Goal: Task Accomplishment & Management: Use online tool/utility

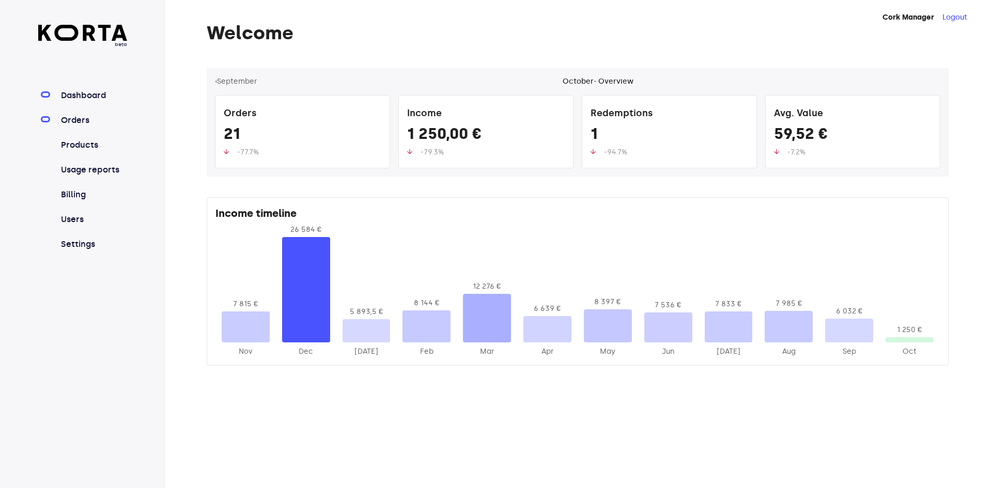
click at [72, 114] on link "Orders" at bounding box center [93, 120] width 69 height 12
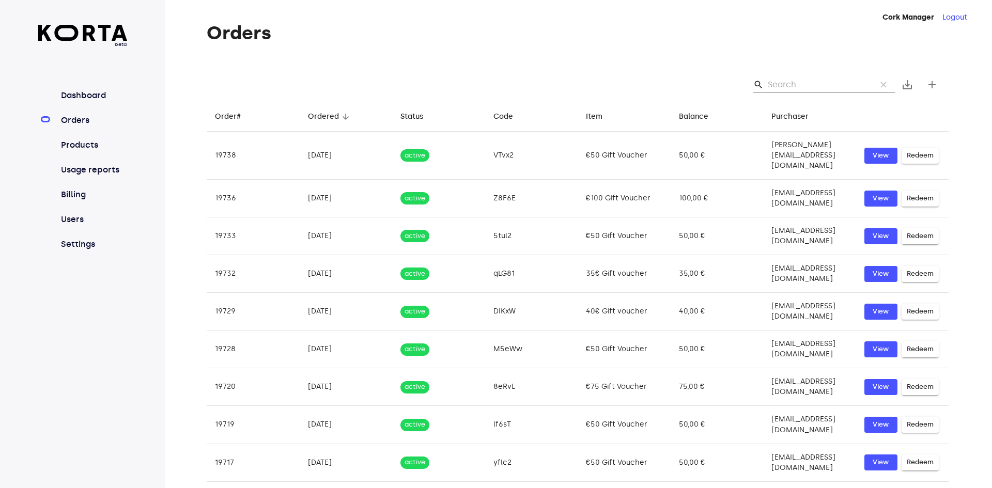
click at [777, 77] on input "Search" at bounding box center [817, 84] width 100 height 17
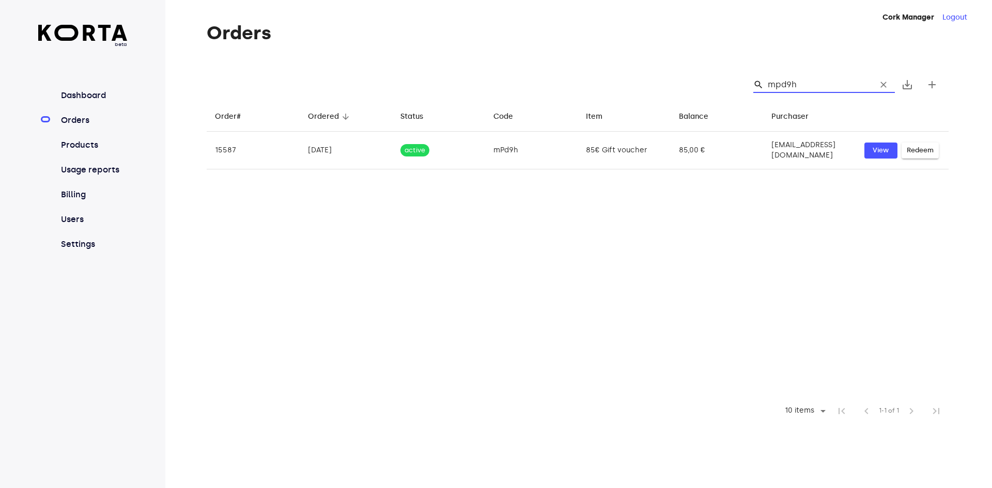
drag, startPoint x: 820, startPoint y: 83, endPoint x: 750, endPoint y: 79, distance: 69.8
click at [750, 79] on div "search mpd9h clear" at bounding box center [820, 84] width 150 height 17
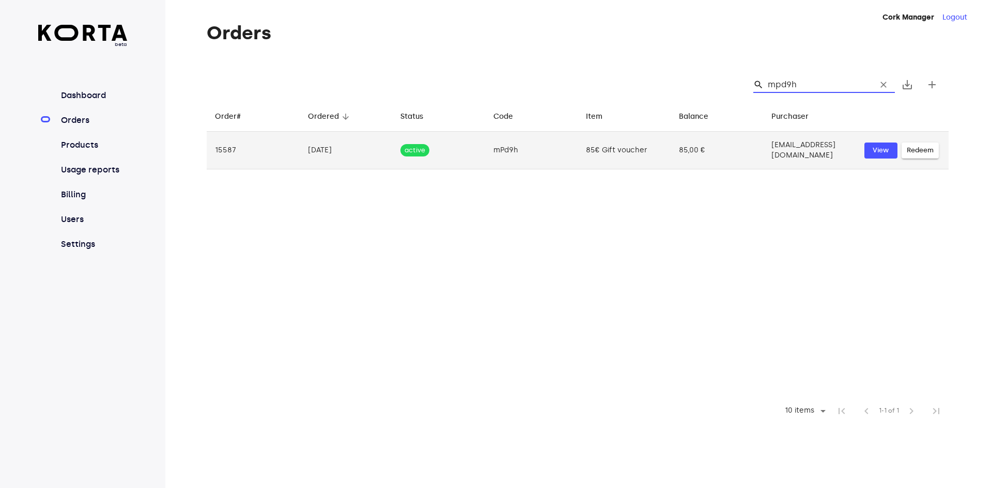
type input "mpd9h"
click at [923, 151] on span "Redeem" at bounding box center [919, 151] width 27 height 12
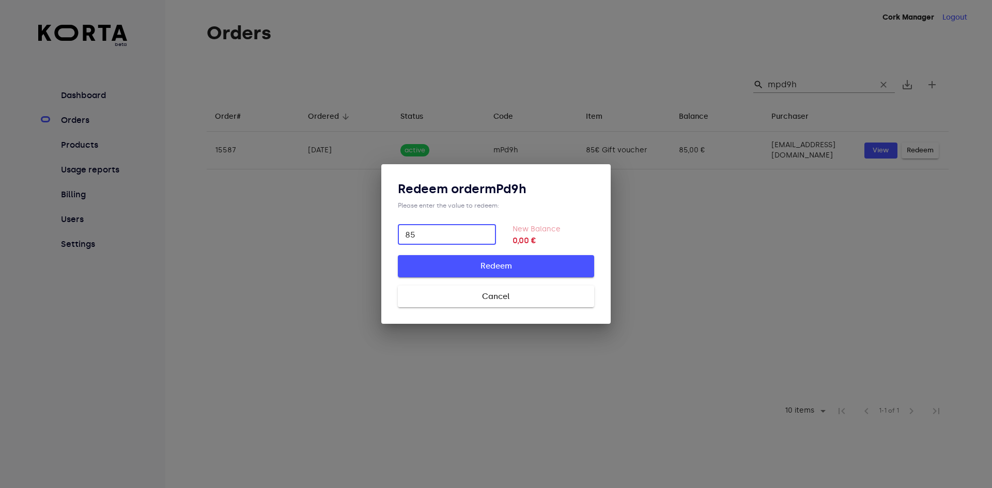
type input "85"
click at [506, 259] on button "Redeem" at bounding box center [496, 266] width 196 height 22
